Goal: Find specific page/section: Find specific page/section

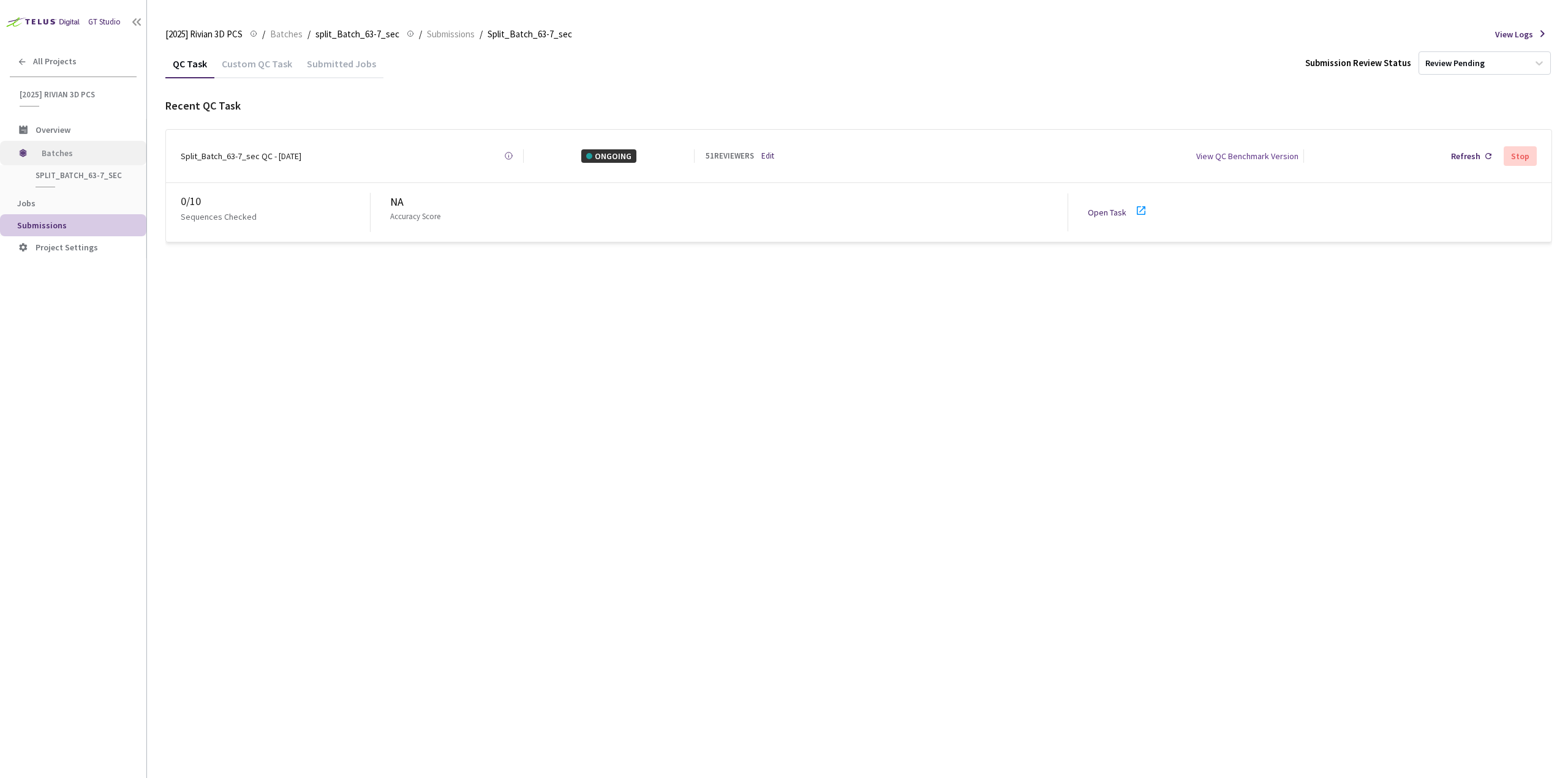
click at [86, 154] on span "Batches" at bounding box center [83, 152] width 84 height 24
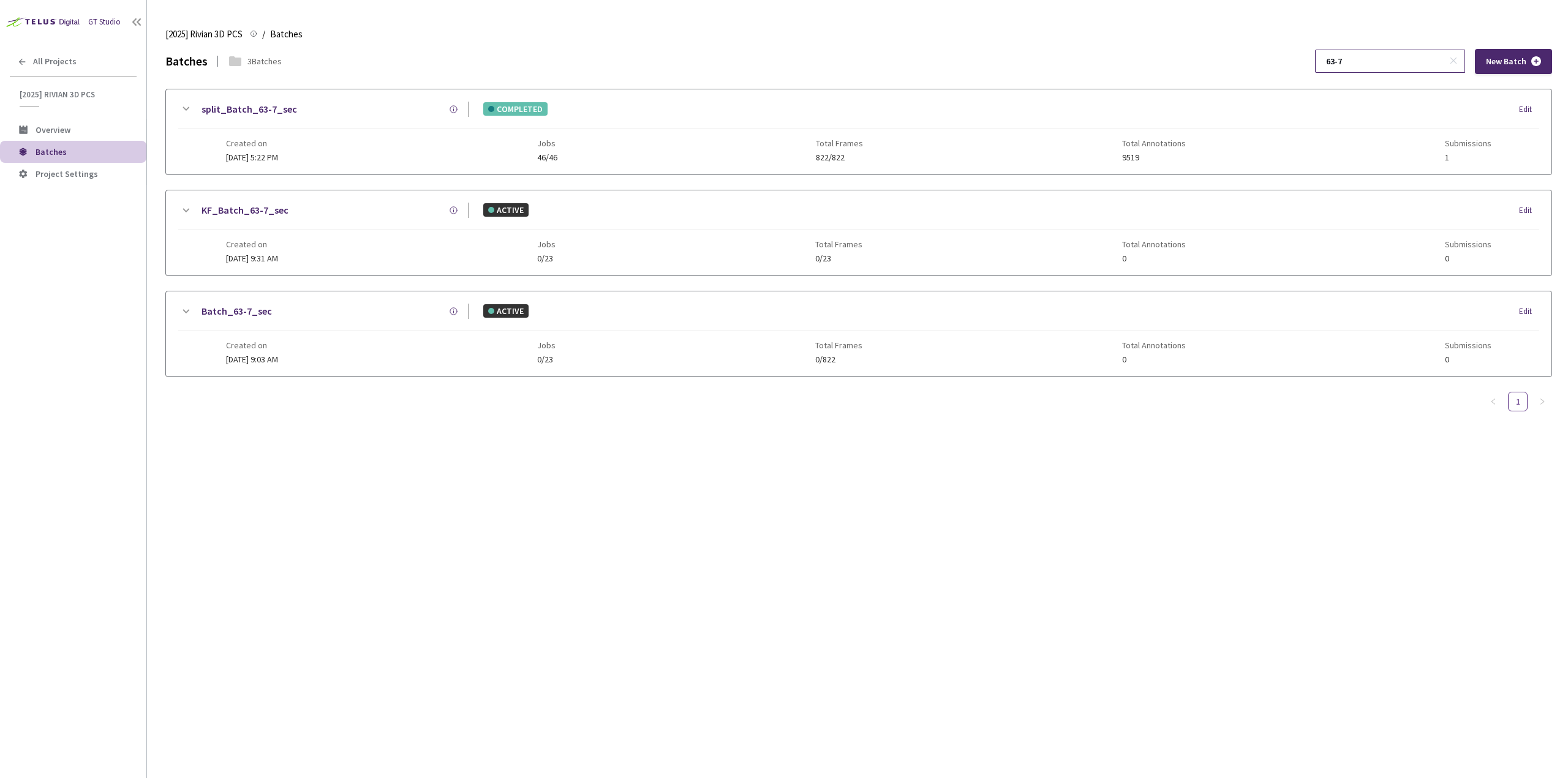
click at [1374, 60] on input "63-7" at bounding box center [1383, 61] width 131 height 22
type input "63-10"
click at [189, 108] on icon at bounding box center [186, 109] width 7 height 3
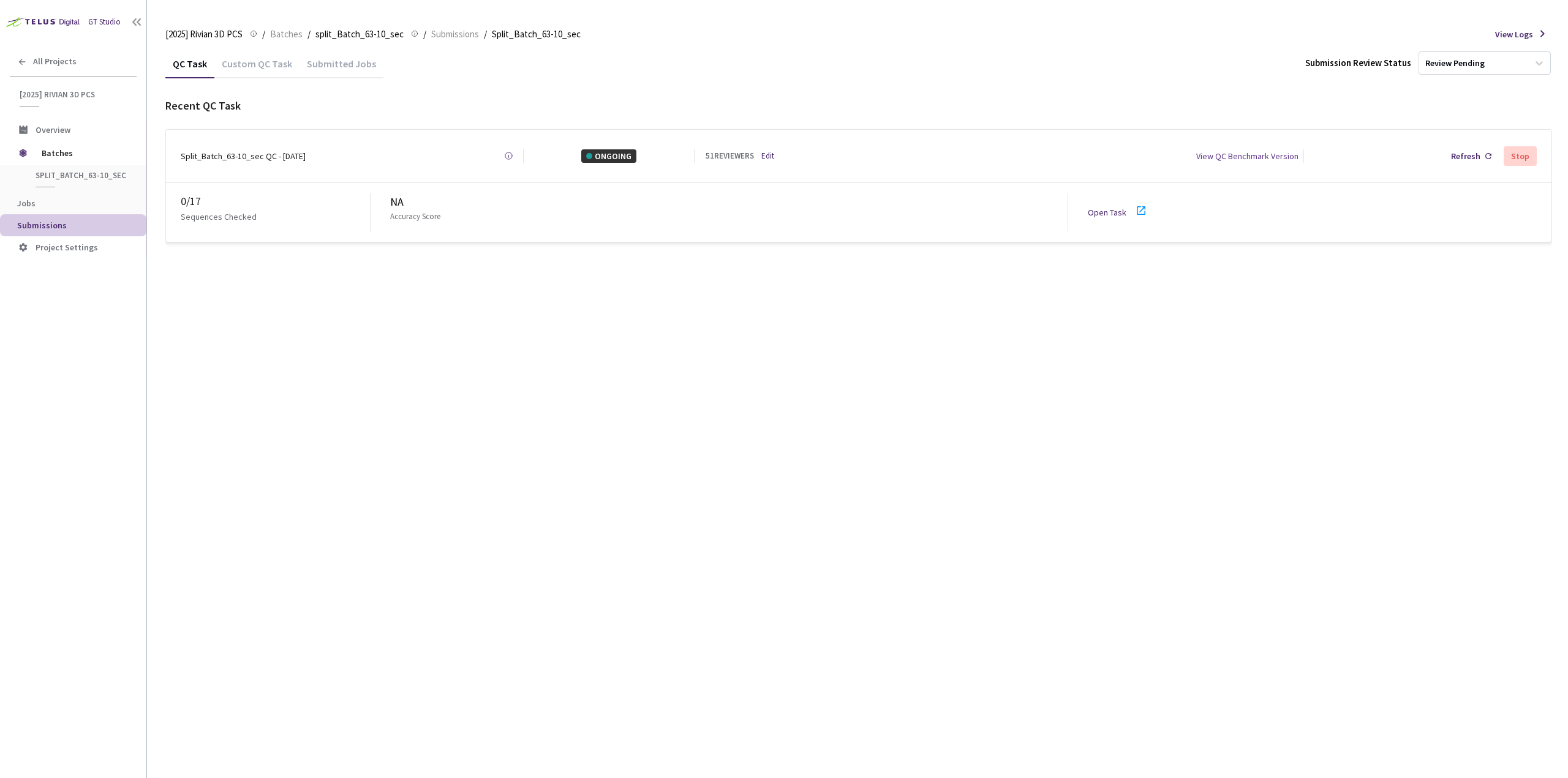
click at [1137, 206] on icon at bounding box center [1141, 210] width 8 height 8
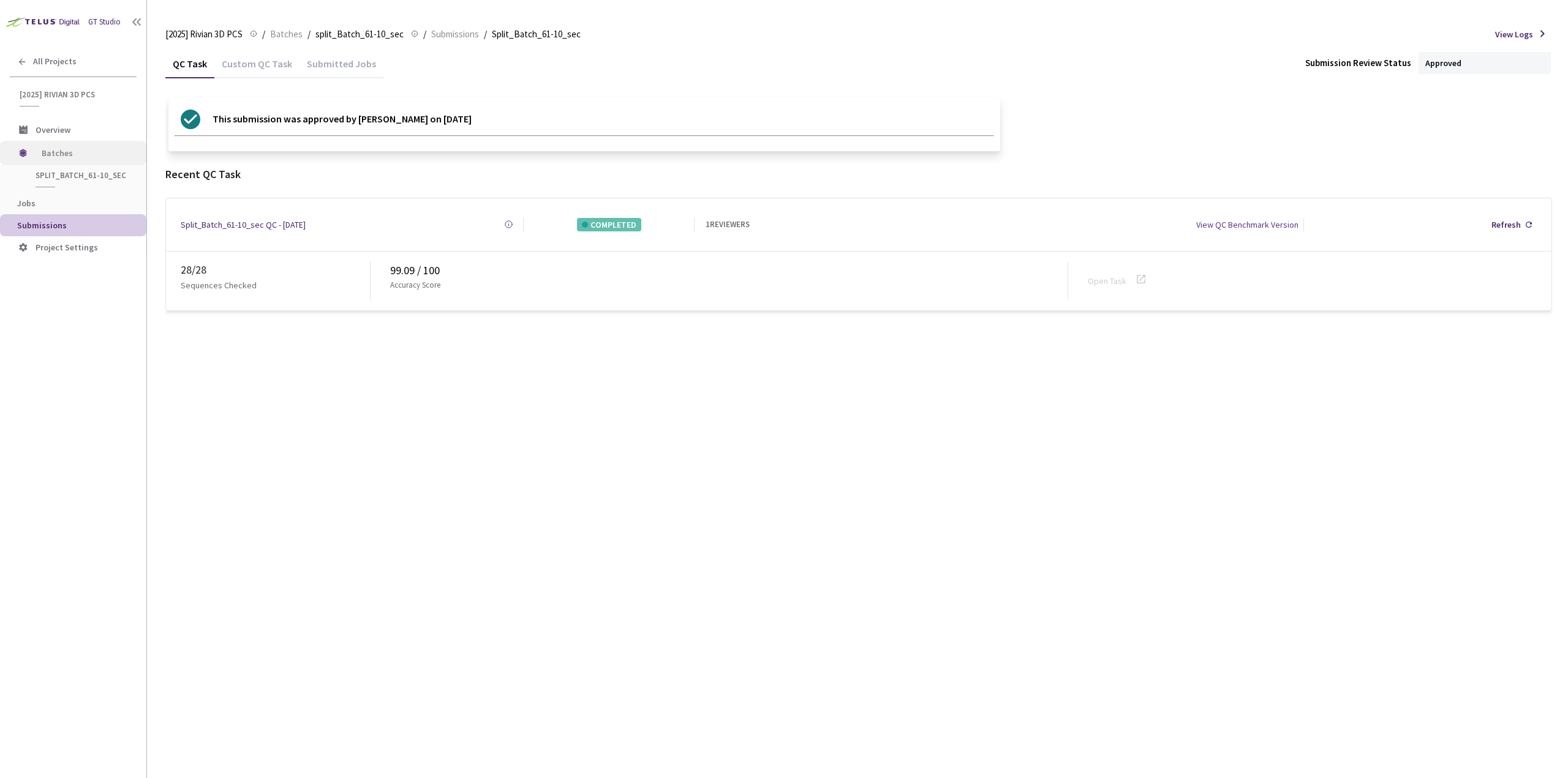
click at [67, 157] on span "Batches" at bounding box center [83, 152] width 84 height 24
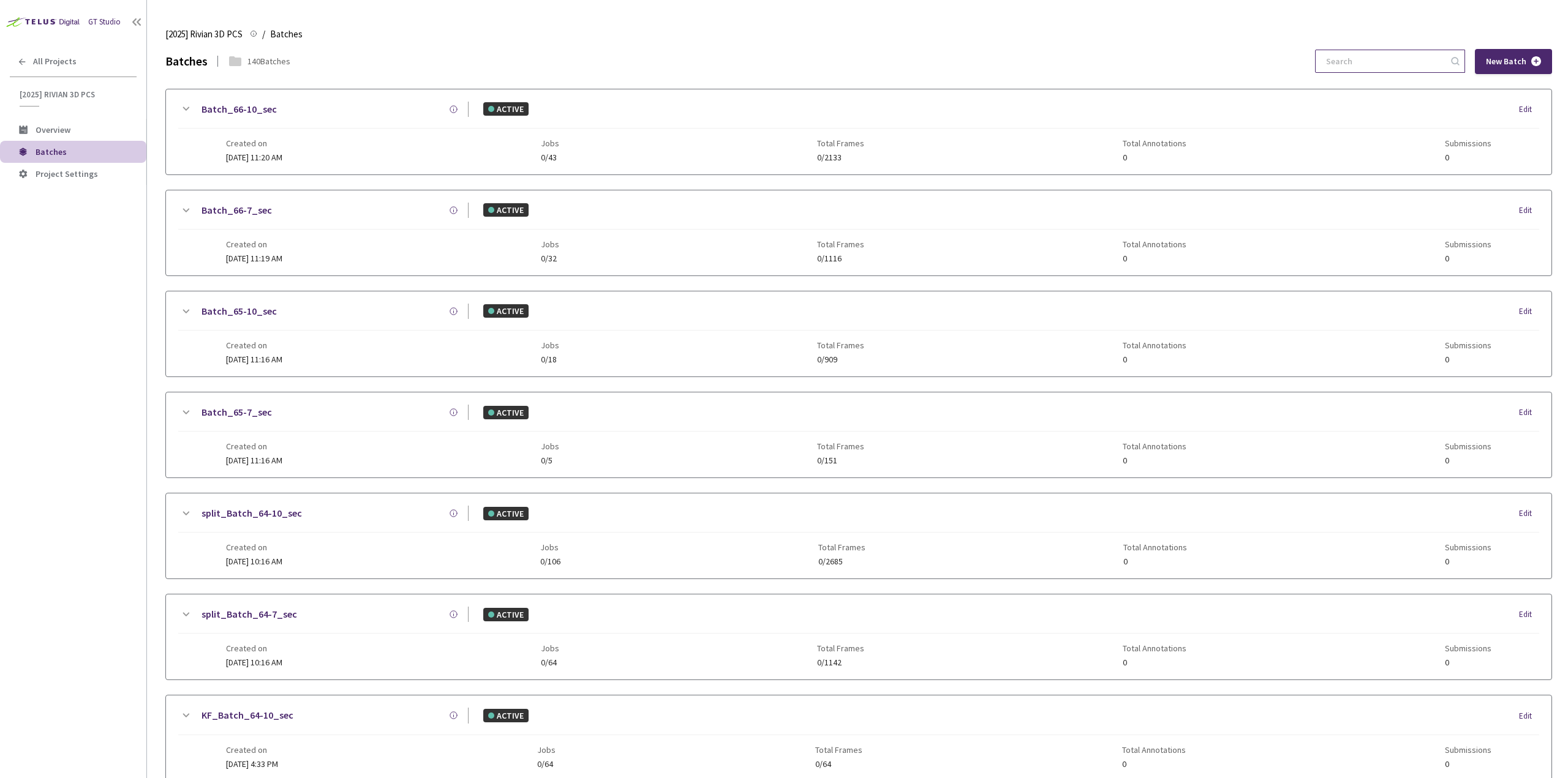
click at [1368, 62] on input at bounding box center [1383, 61] width 131 height 22
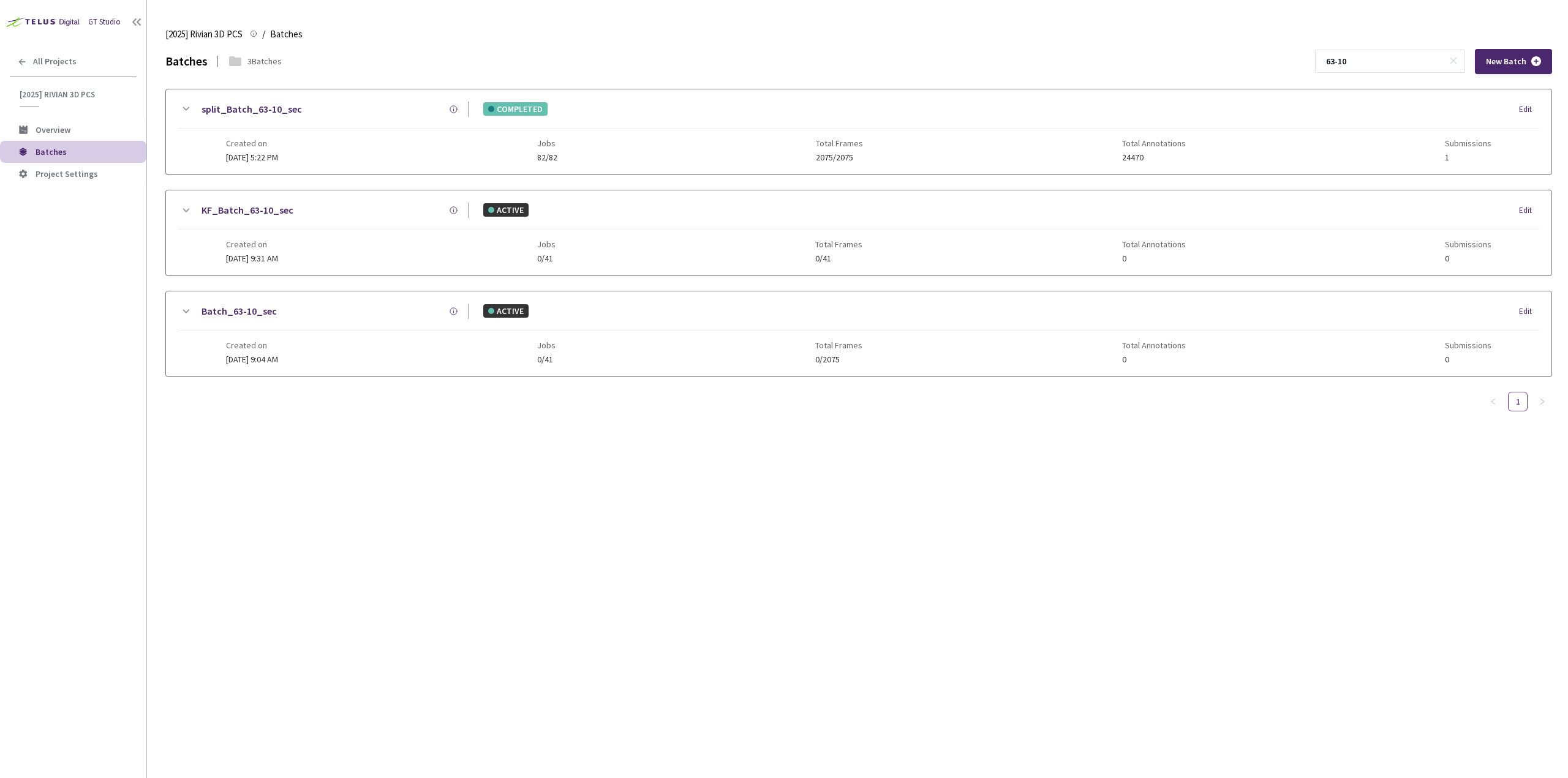
type input "63-10"
click at [190, 107] on icon at bounding box center [185, 109] width 15 height 15
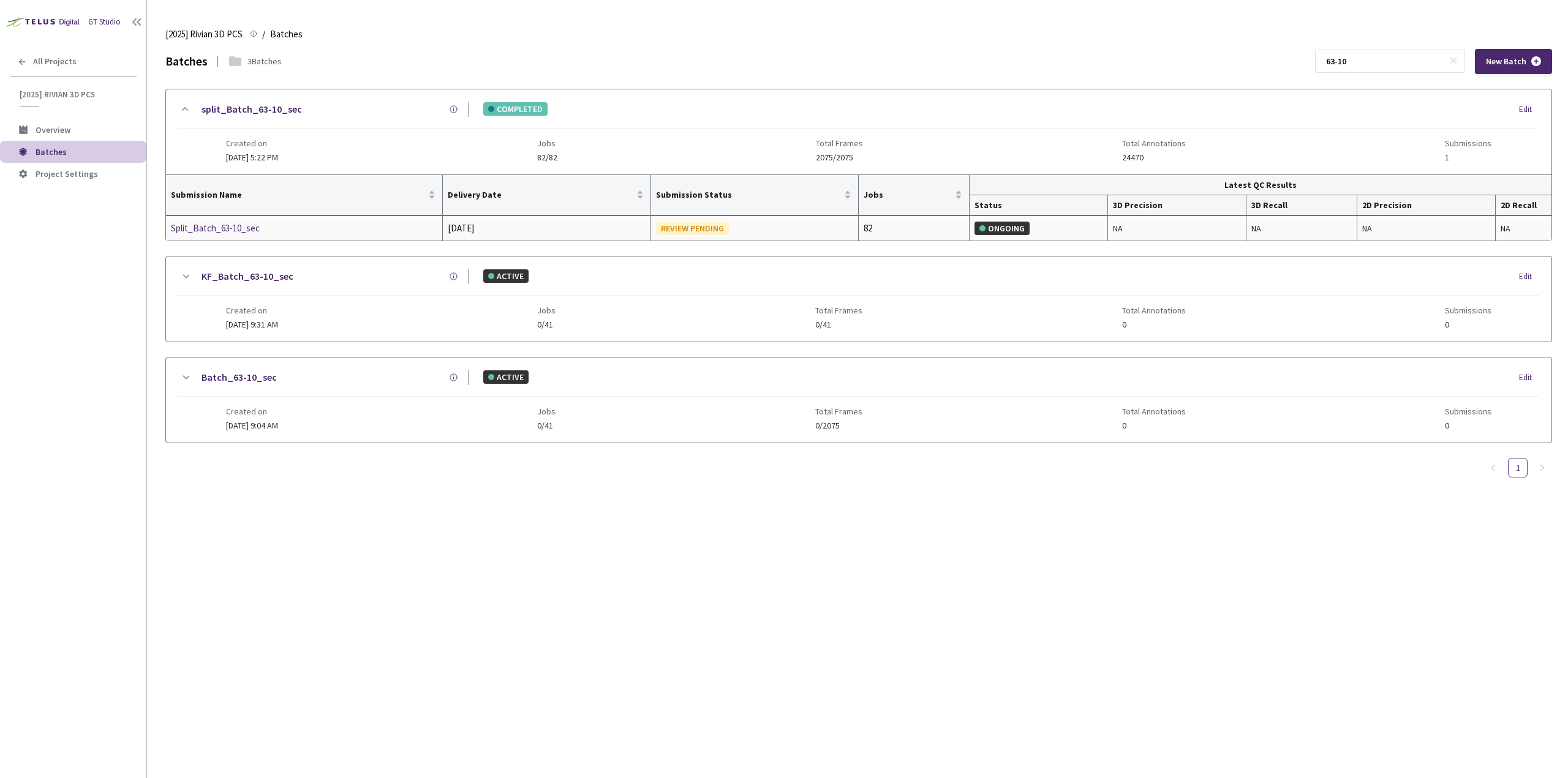
click at [236, 229] on div "Split_Batch_63-10_sec" at bounding box center [236, 229] width 130 height 15
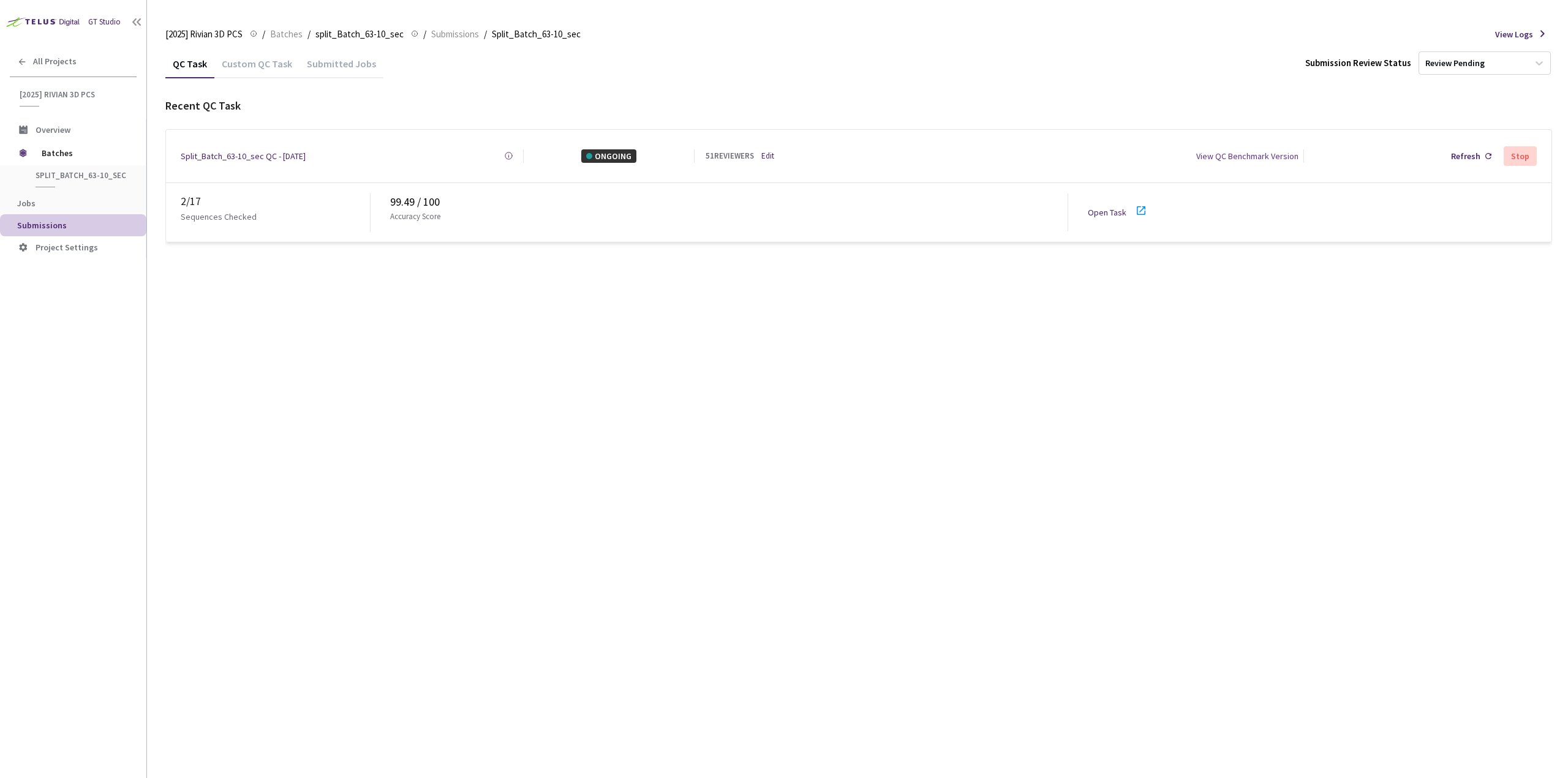
click at [1138, 209] on icon at bounding box center [1141, 211] width 15 height 15
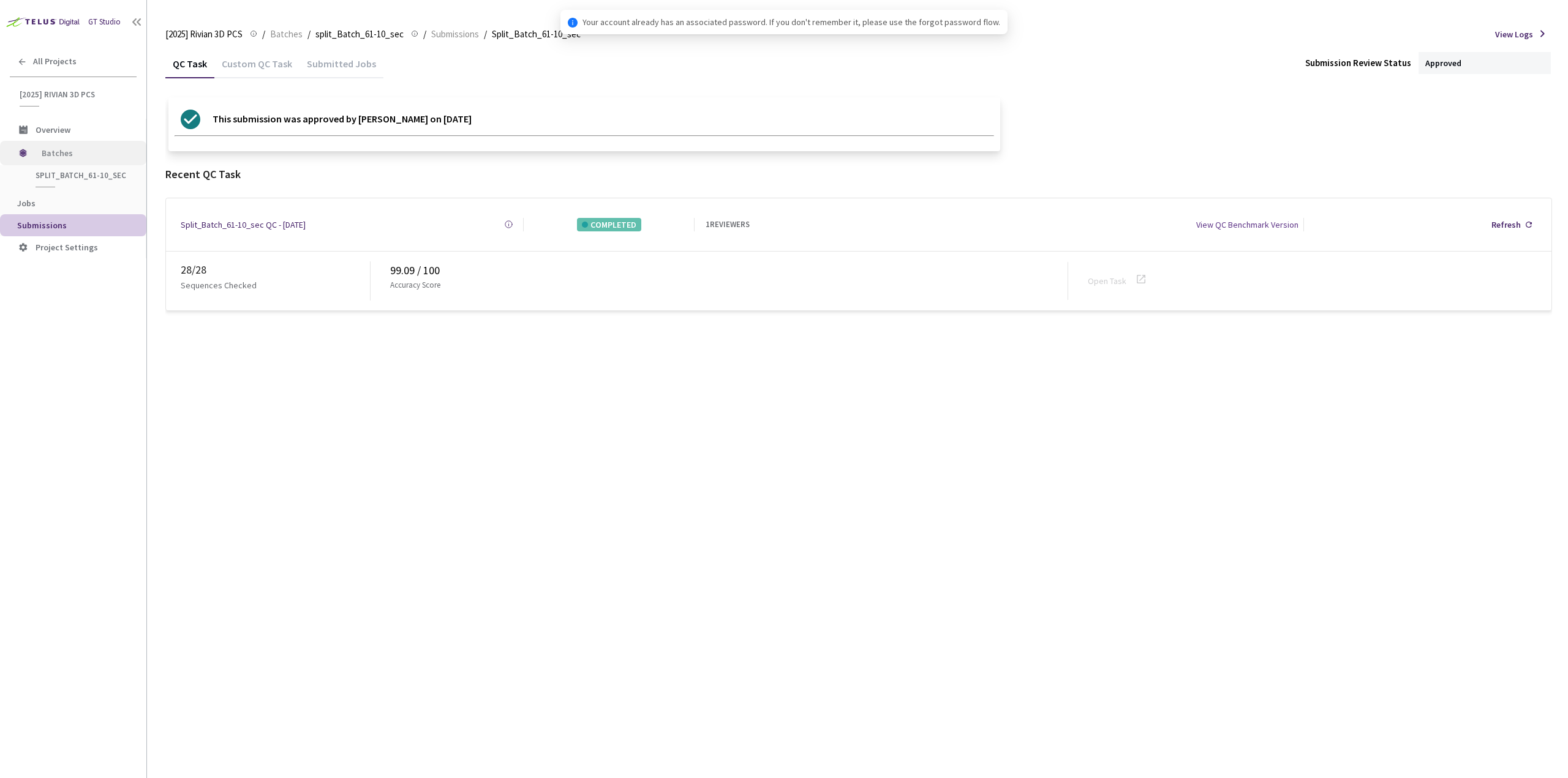
click at [69, 153] on span "Batches" at bounding box center [83, 152] width 84 height 24
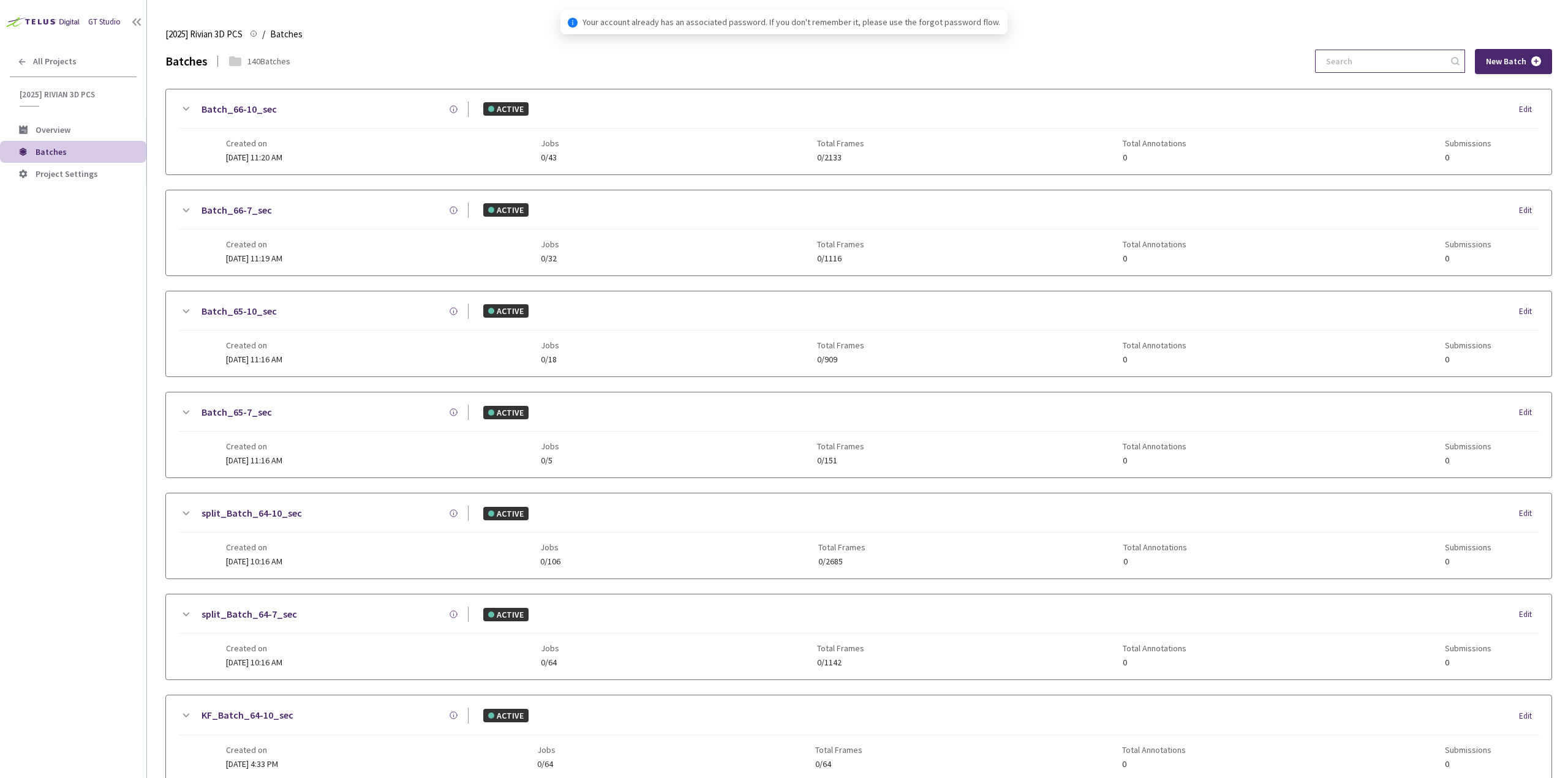
click at [1377, 64] on input at bounding box center [1383, 61] width 131 height 22
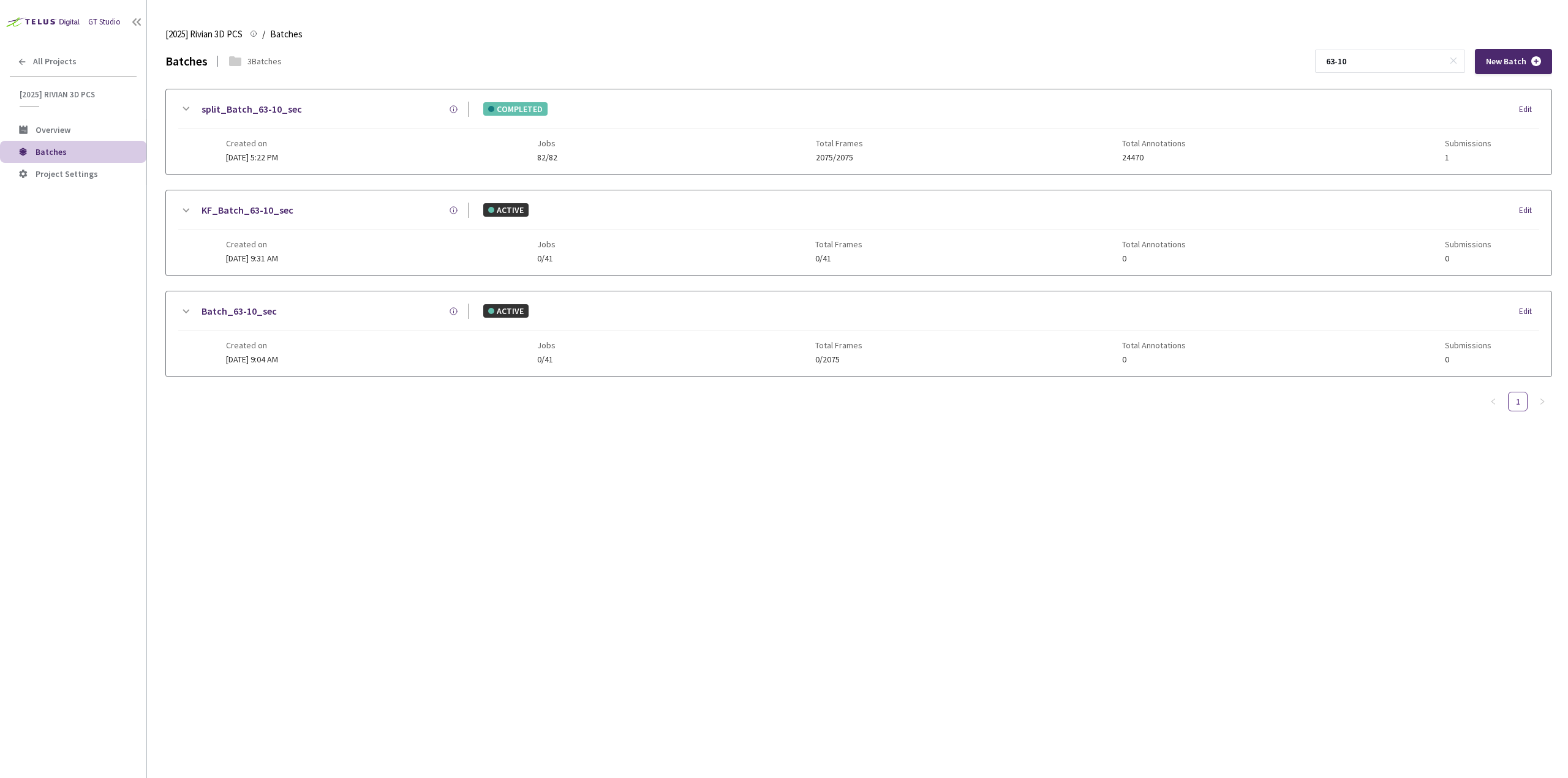
type input "63-10"
click at [182, 109] on icon at bounding box center [185, 109] width 15 height 15
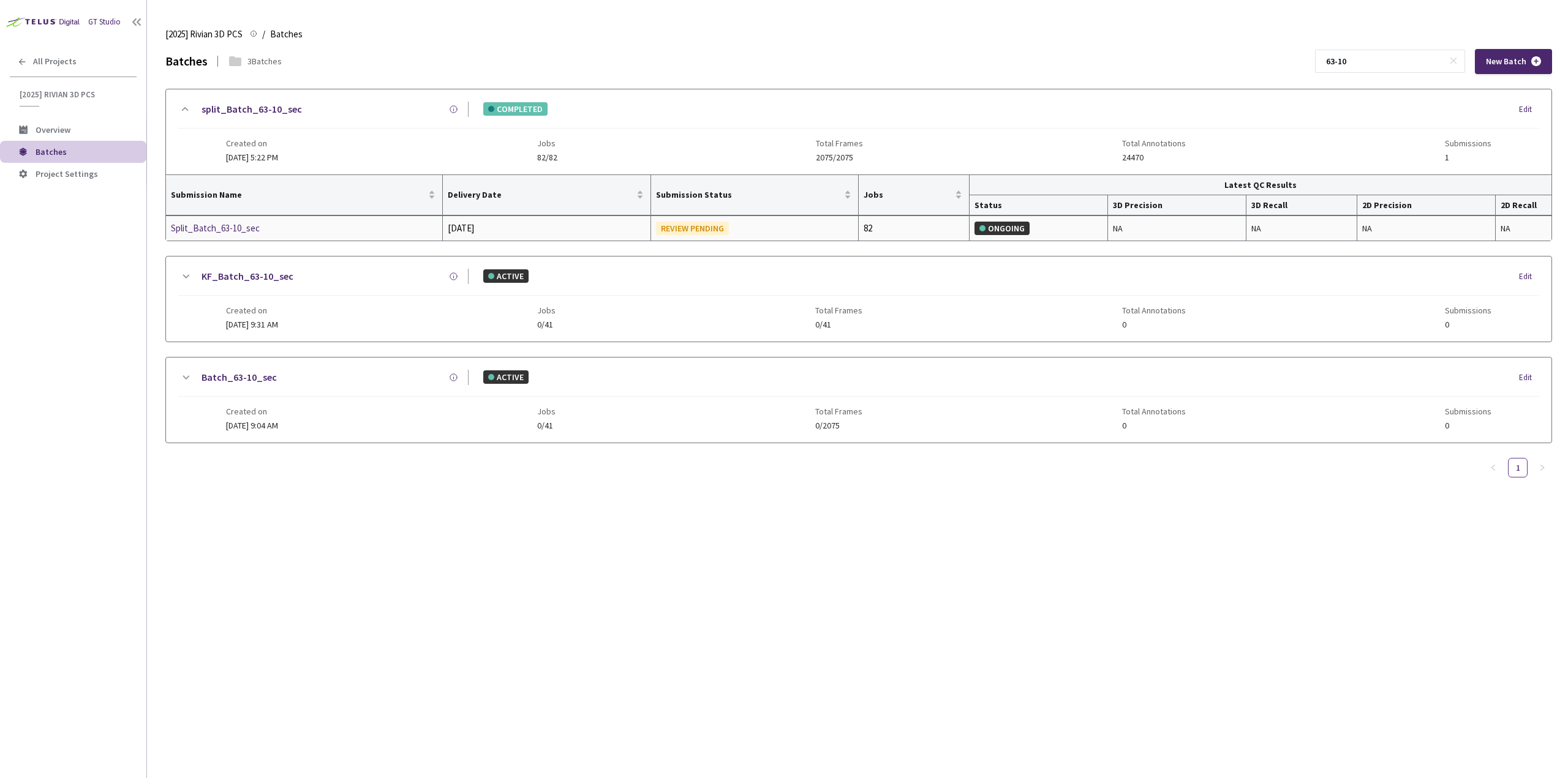
click at [247, 229] on div "Split_Batch_63-10_sec" at bounding box center [236, 229] width 130 height 15
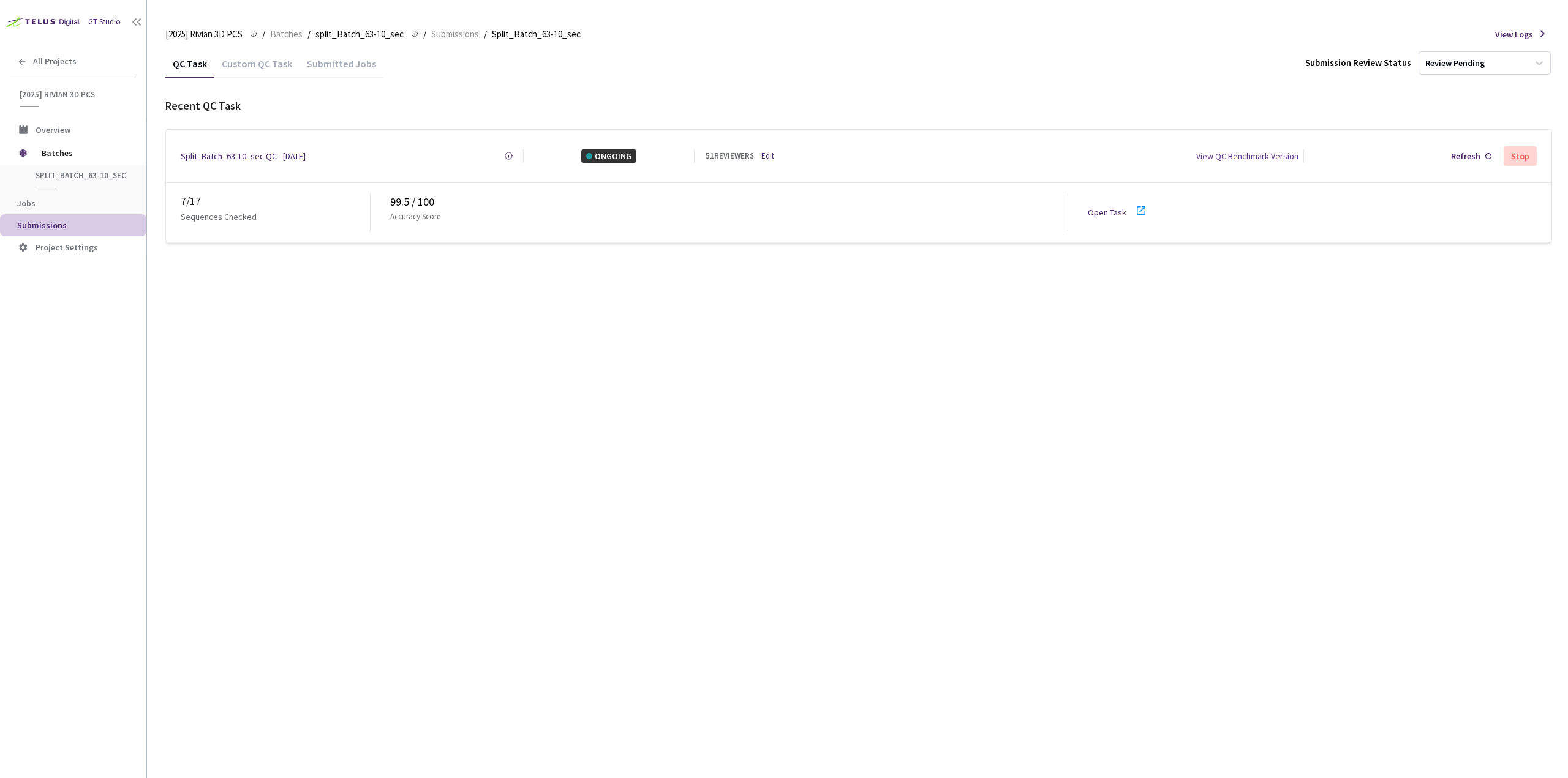
click at [1142, 207] on icon at bounding box center [1141, 211] width 15 height 15
